Goal: Complete application form

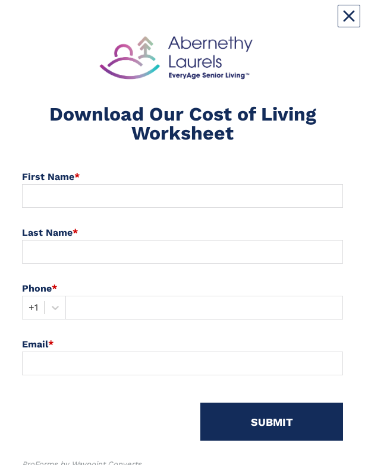
click at [349, 45] on div "Download Our Cost of Living Worksheet" at bounding box center [182, 95] width 339 height 129
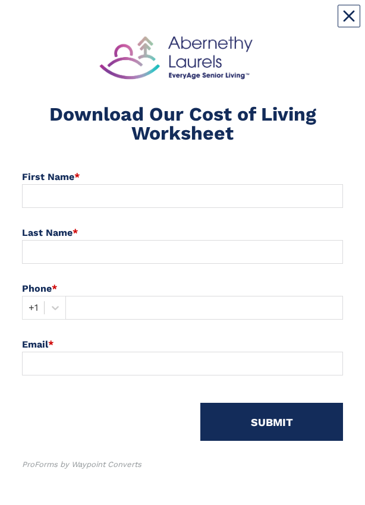
click at [353, 16] on icon "Close" at bounding box center [349, 16] width 12 height 12
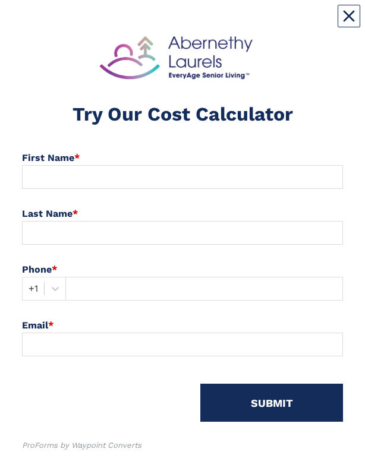
click at [343, 13] on icon "Close" at bounding box center [349, 16] width 12 height 12
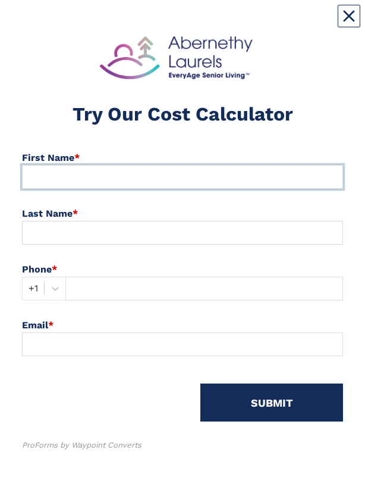
click at [117, 181] on input at bounding box center [182, 177] width 321 height 24
type input "Tracy"
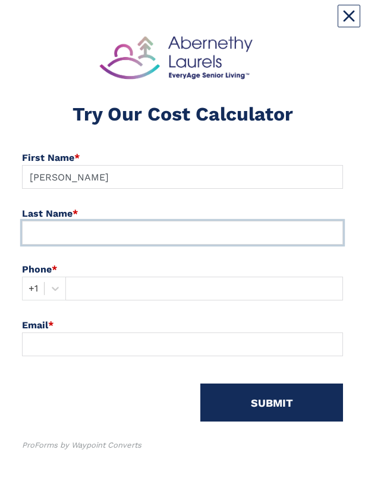
type input "Burchette"
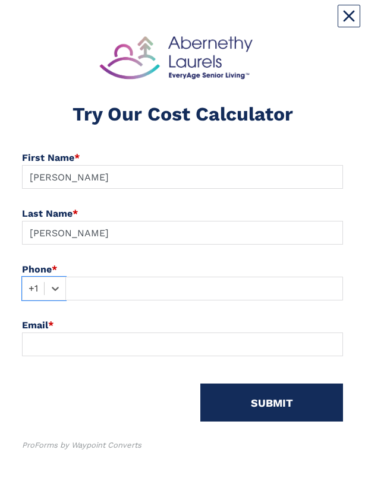
type input "8284468583"
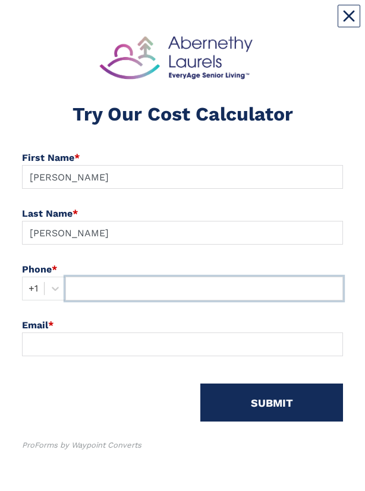
click at [134, 286] on input "text" at bounding box center [203, 289] width 277 height 24
type input "828-446-8583"
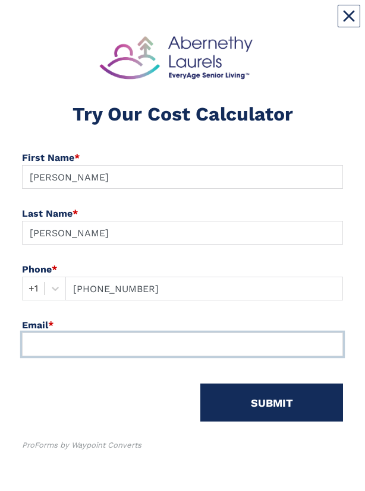
click at [90, 347] on input at bounding box center [182, 345] width 321 height 24
type input "Jtbburchette@charter.net"
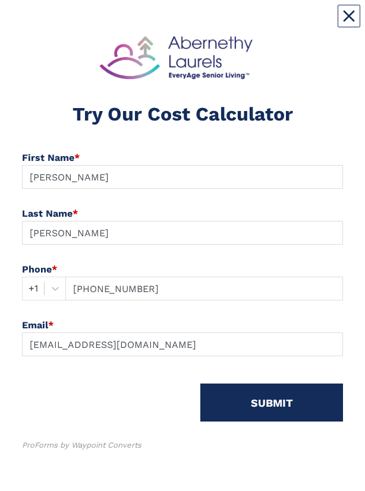
click at [280, 409] on button "SUBMIT" at bounding box center [271, 403] width 143 height 38
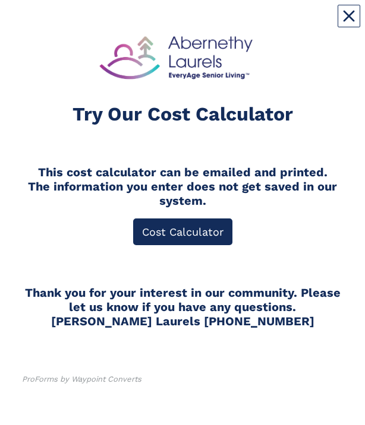
click at [183, 232] on link "Cost Calculator" at bounding box center [182, 232] width 99 height 27
click at [344, 14] on icon "Close" at bounding box center [349, 16] width 12 height 12
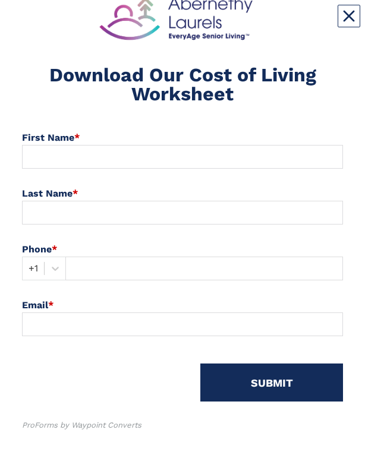
scroll to position [39, 0]
click at [334, 20] on div "Download Our Cost of Living Worksheet" at bounding box center [182, 48] width 321 height 112
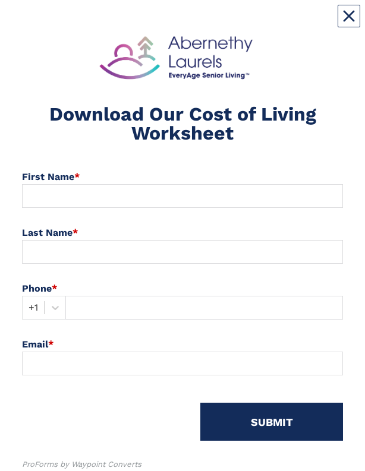
scroll to position [0, 0]
click at [346, 27] on button "Close" at bounding box center [348, 16] width 23 height 23
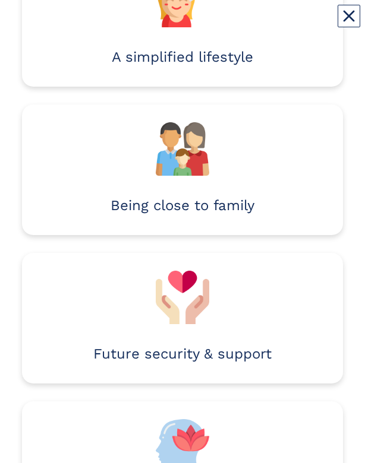
scroll to position [223, 0]
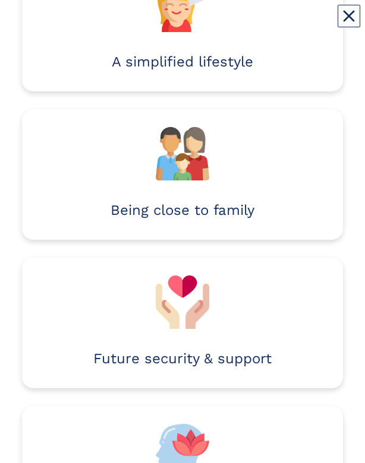
click at [350, 23] on button "Close" at bounding box center [348, 16] width 23 height 23
